Goal: Task Accomplishment & Management: Complete application form

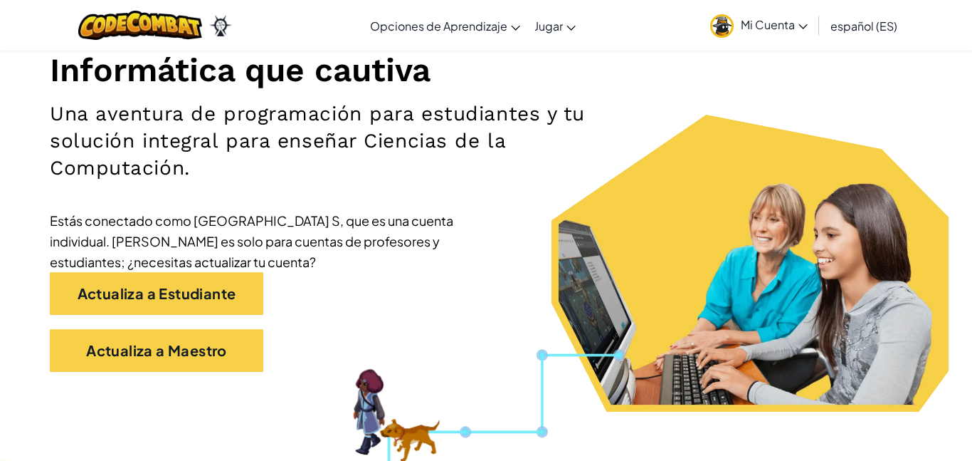
scroll to position [179, 0]
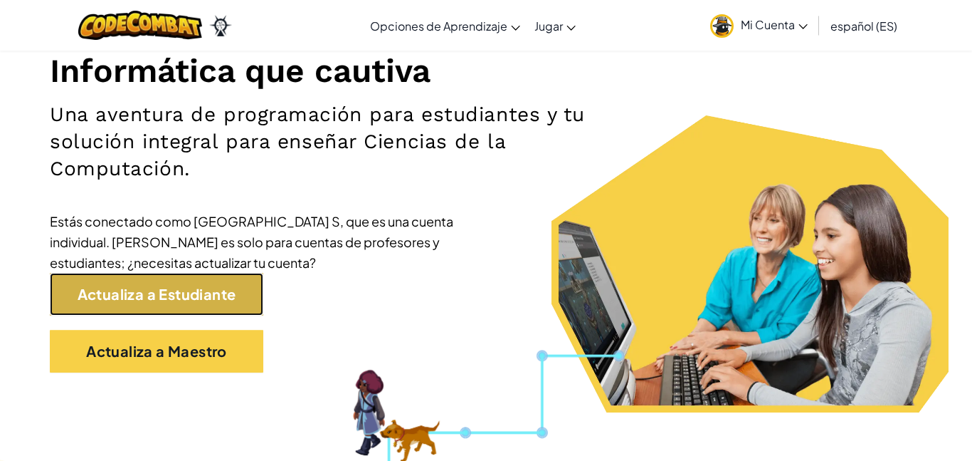
click at [203, 300] on link "Actualiza a Estudiante" at bounding box center [157, 294] width 214 height 43
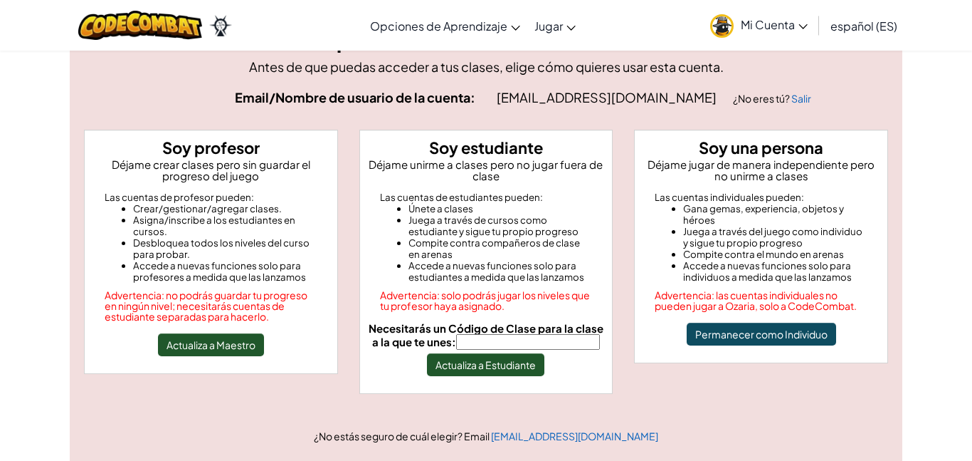
scroll to position [68, 0]
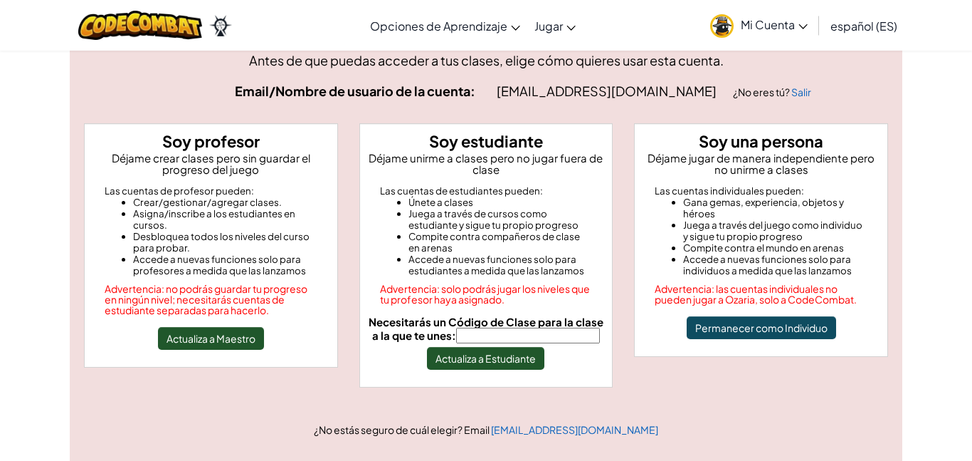
click at [584, 338] on input "Necesitarás un Código de Clase para la clase a la que te unes:" at bounding box center [528, 335] width 144 height 16
type input "ArtShoeBear"
click at [536, 359] on button "Actualiza a Estudiante" at bounding box center [485, 358] width 117 height 23
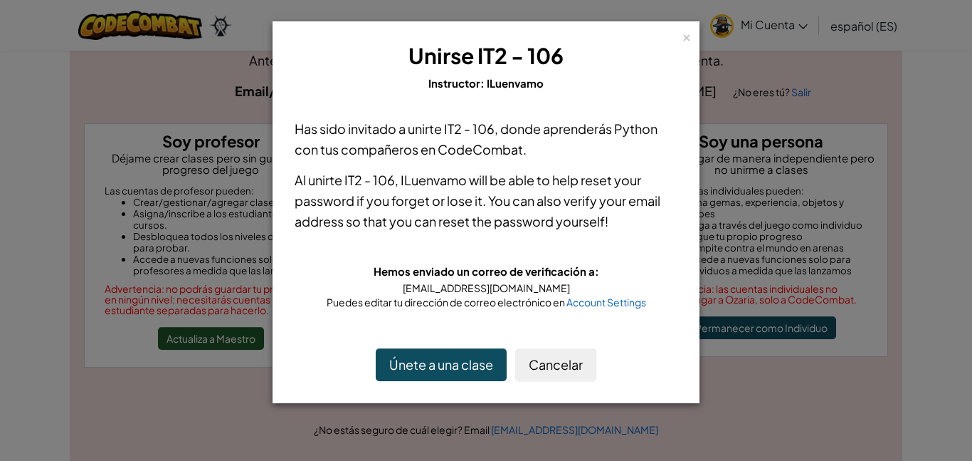
click at [866, 122] on div "× Unirse IT2 - 106 Instructor: ILuenvamo Has sido invitado a unirte IT2 - 106 ,…" at bounding box center [486, 230] width 972 height 461
